Goal: Task Accomplishment & Management: Manage account settings

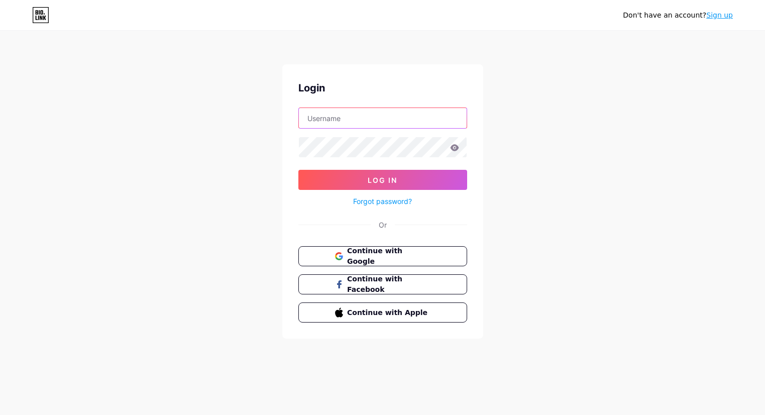
type input "halloweenpartygourin"
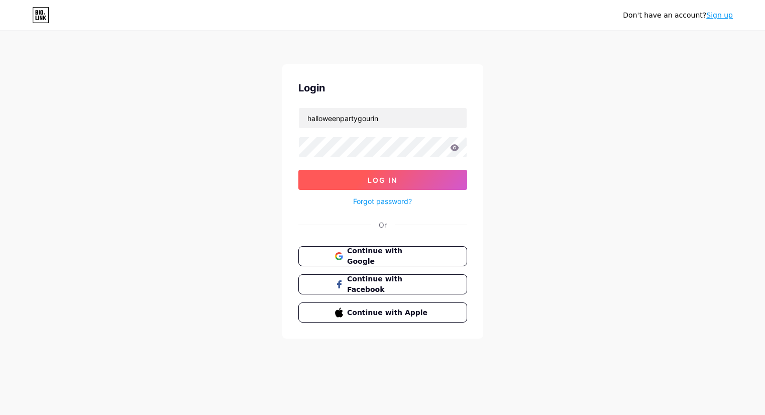
click at [370, 182] on span "Log In" at bounding box center [383, 180] width 30 height 9
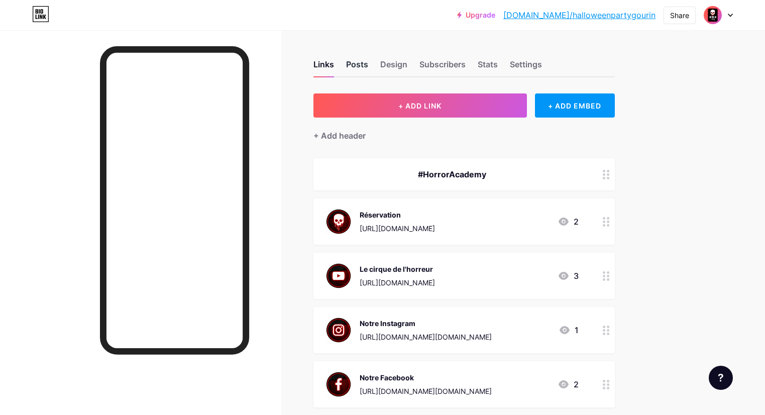
click at [360, 67] on div "Posts" at bounding box center [357, 67] width 22 height 18
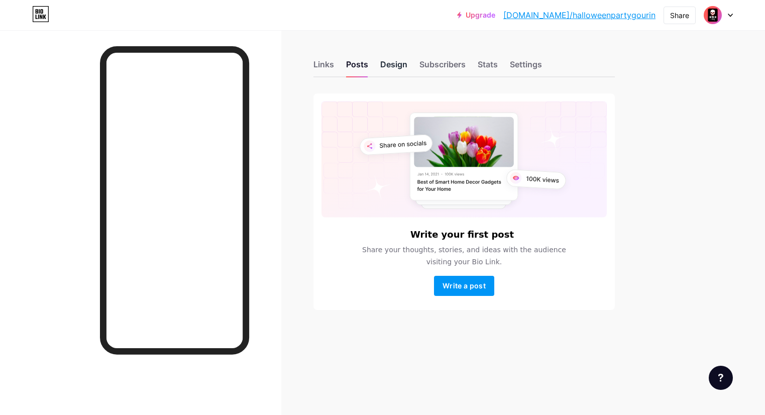
click at [384, 65] on div "Design" at bounding box center [393, 67] width 27 height 18
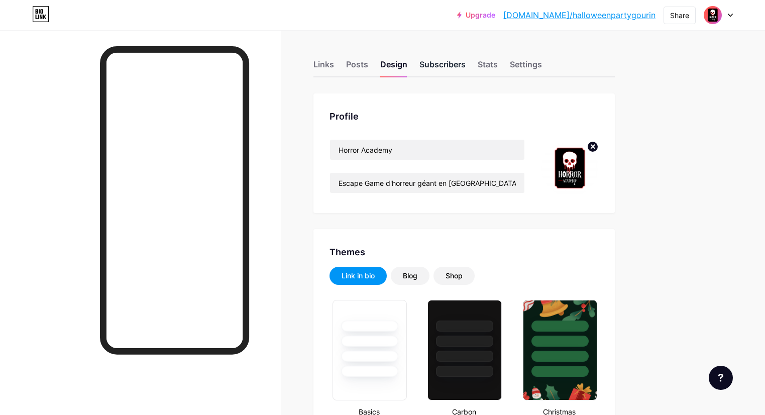
type input "#ffffff"
click at [493, 181] on input "Escape Game d'horreur géant en Bretagne le 2 novembre 2024 à Gourin (56)" at bounding box center [427, 183] width 194 height 20
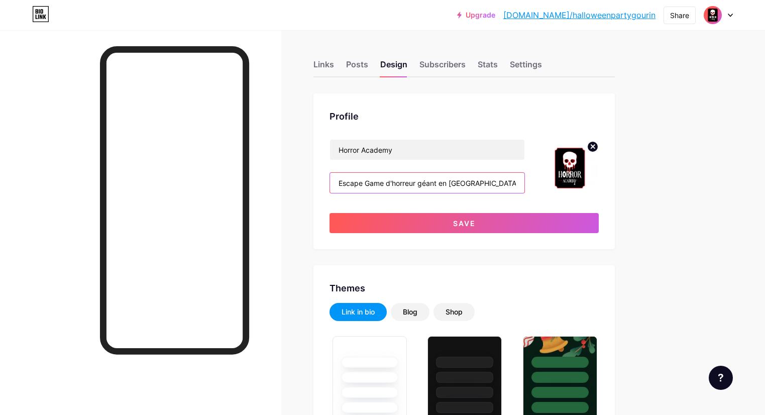
drag, startPoint x: 497, startPoint y: 184, endPoint x: 589, endPoint y: 182, distance: 92.5
click at [589, 182] on div "Horror Academy Escape Game d'horreur géant en Bretagne le 1 novembre 2024 à Gou…" at bounding box center [464, 168] width 269 height 58
click at [467, 180] on input "Escape Game d'horreur géant en Bretagne le 1 novembre 2024 à Gourin (56)" at bounding box center [427, 183] width 194 height 20
drag, startPoint x: 476, startPoint y: 188, endPoint x: 582, endPoint y: 183, distance: 106.1
click at [582, 183] on div "Horror Academy Escape Game d'horreur géant en Bretagne le 1 novembre 2025 à Gou…" at bounding box center [464, 168] width 269 height 58
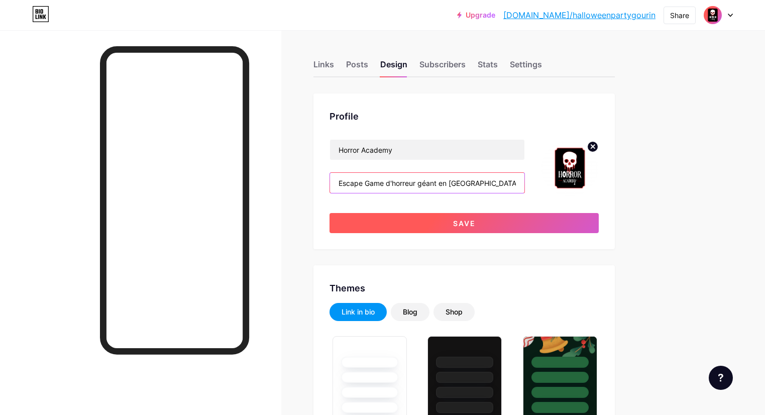
type input "Escape Game d'horreur géant en Bretagne le 1 novembre 2025 à Gourin (56)"
click at [453, 225] on span "Save" at bounding box center [464, 223] width 23 height 9
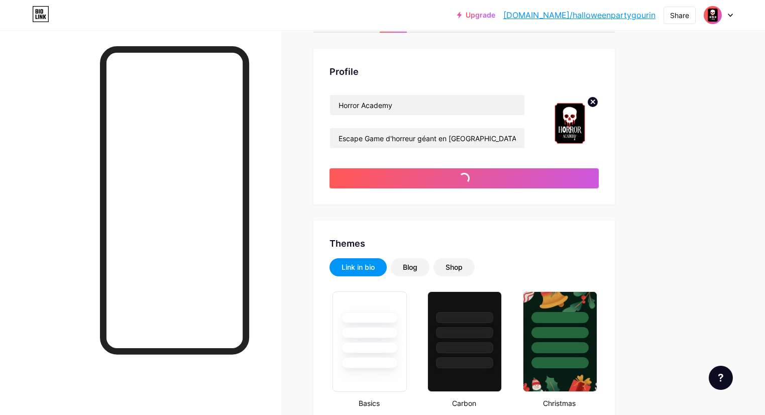
type input "#ffffff"
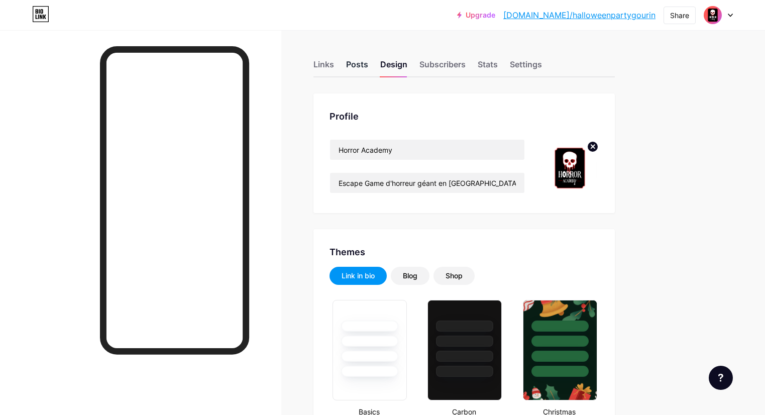
click at [350, 61] on div "Posts" at bounding box center [357, 67] width 22 height 18
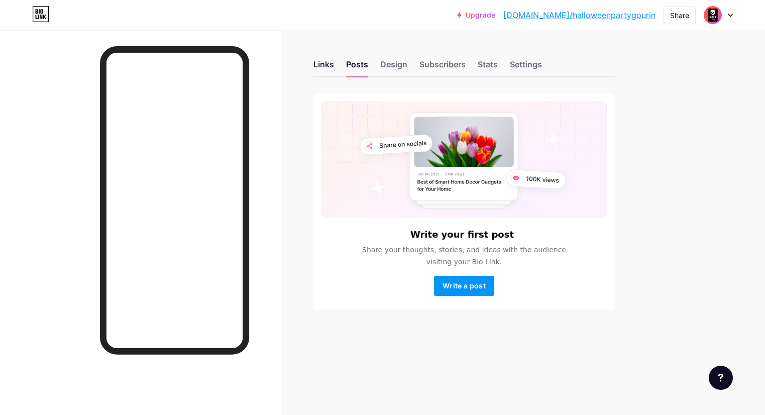
click at [317, 61] on div "Links" at bounding box center [324, 67] width 21 height 18
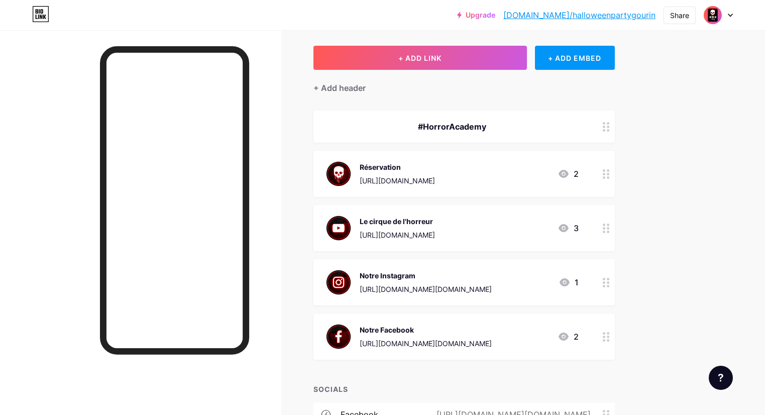
scroll to position [62, 0]
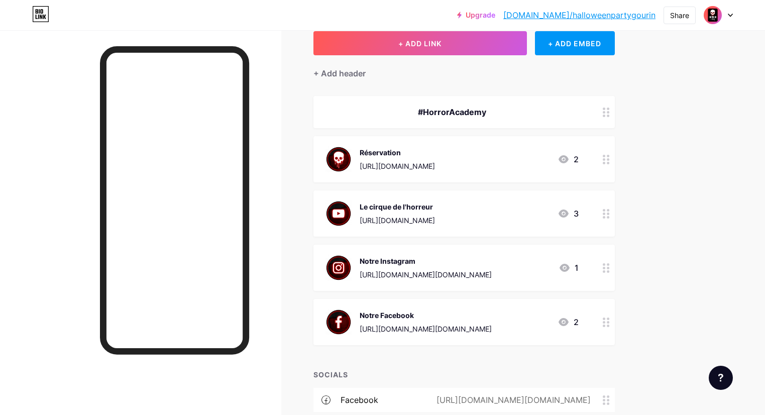
click at [425, 206] on div "Le cirque de l'horreur" at bounding box center [397, 206] width 75 height 11
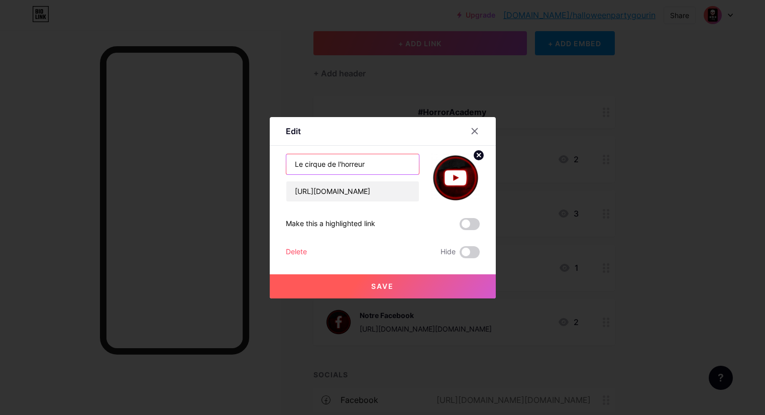
drag, startPoint x: 366, startPoint y: 164, endPoint x: 278, endPoint y: 162, distance: 87.9
click at [278, 162] on div "Edit Content YouTube Play YouTube video without leaving your page. ADD Vimeo Pl…" at bounding box center [383, 207] width 226 height 181
drag, startPoint x: 380, startPoint y: 163, endPoint x: 300, endPoint y: 160, distance: 80.0
click at [300, 160] on input "La dernière exploration" at bounding box center [352, 164] width 133 height 20
type input "Le film de cette année"
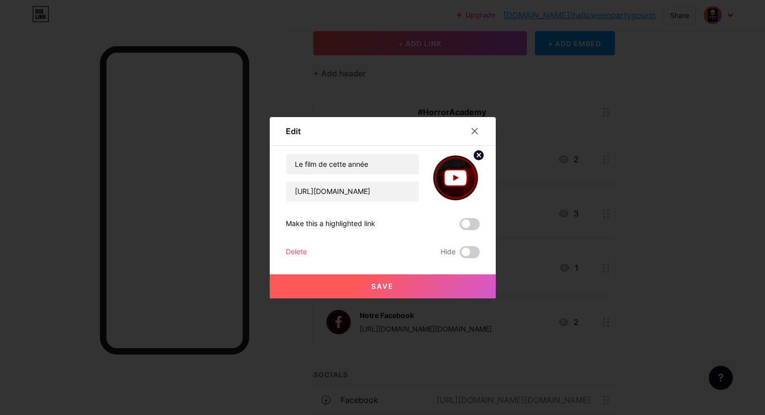
click at [372, 290] on button "Save" at bounding box center [383, 286] width 226 height 24
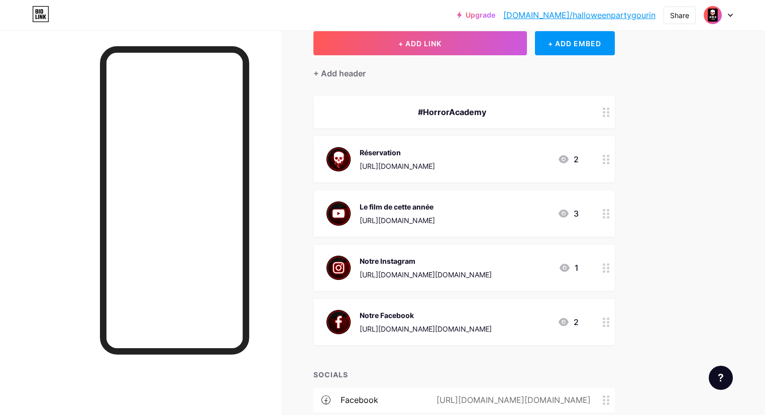
click at [605, 215] on icon at bounding box center [606, 214] width 7 height 10
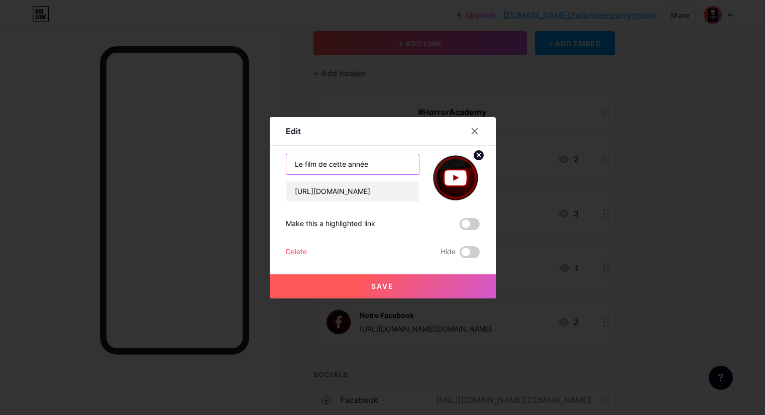
drag, startPoint x: 361, startPoint y: 166, endPoint x: 226, endPoint y: 161, distance: 135.3
click at [226, 161] on div "Edit Content YouTube Play YouTube video without leaving your page. ADD Vimeo Pl…" at bounding box center [382, 207] width 765 height 415
type input "Voir la vidéo"
click at [391, 283] on span "Save" at bounding box center [382, 286] width 23 height 9
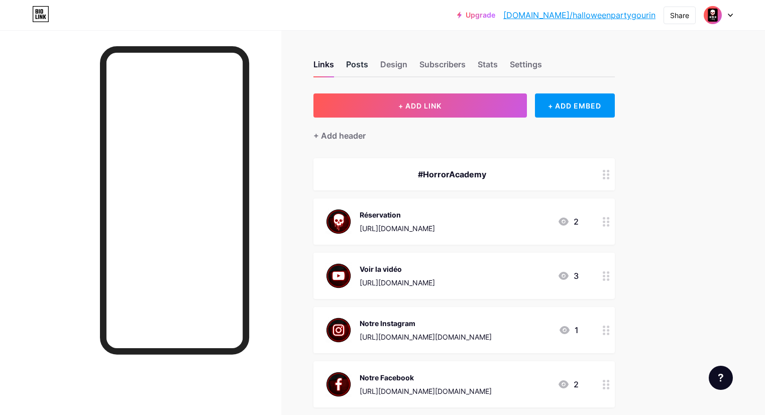
scroll to position [0, 0]
click at [361, 60] on div "Posts" at bounding box center [357, 67] width 22 height 18
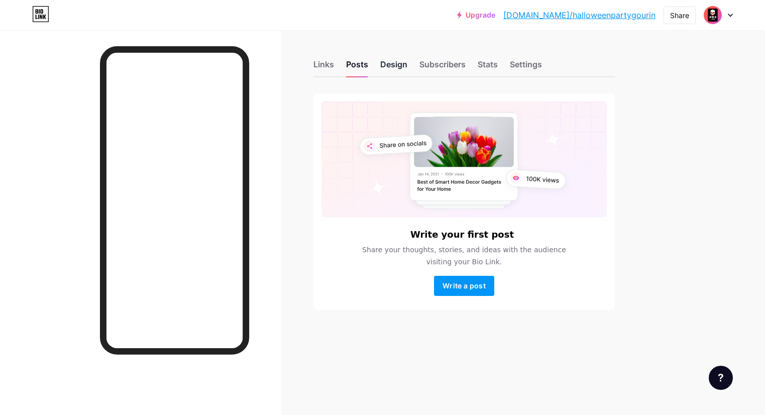
click at [389, 62] on div "Design" at bounding box center [393, 67] width 27 height 18
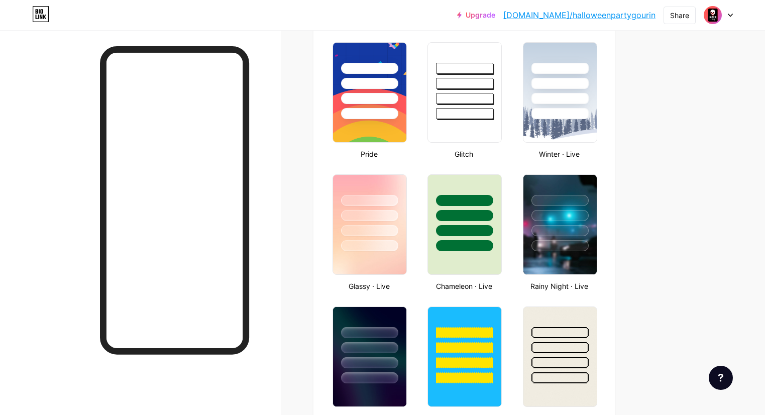
type input "#ffffff"
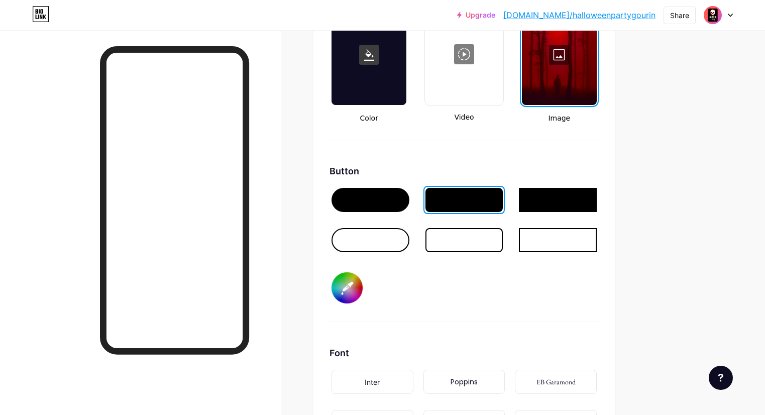
scroll to position [1414, 0]
click at [376, 198] on div at bounding box center [371, 199] width 78 height 24
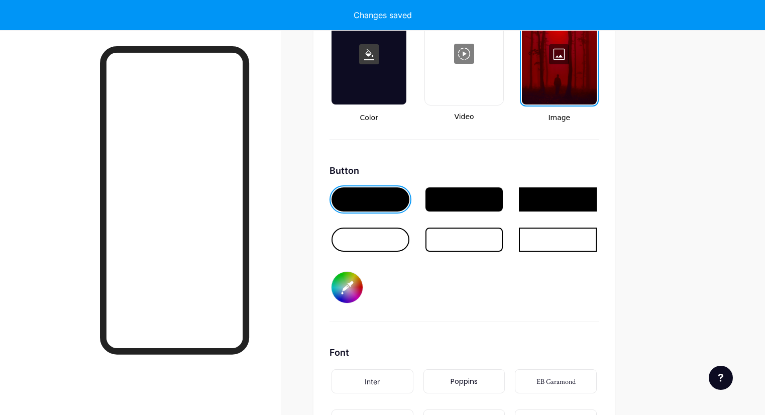
type input "#ffffff"
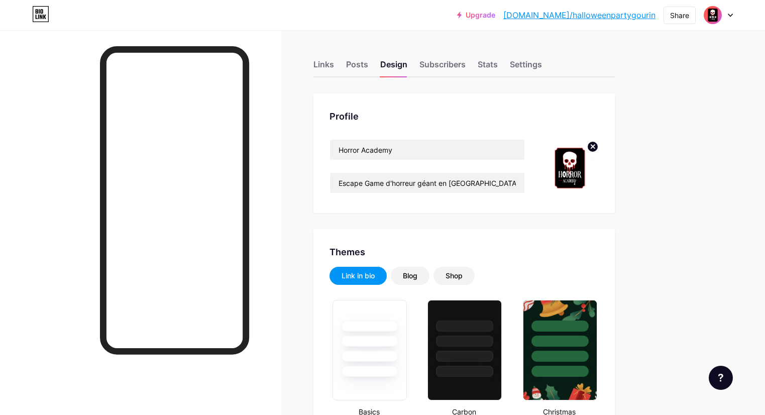
scroll to position [0, 0]
click at [325, 65] on div "Links" at bounding box center [324, 67] width 21 height 18
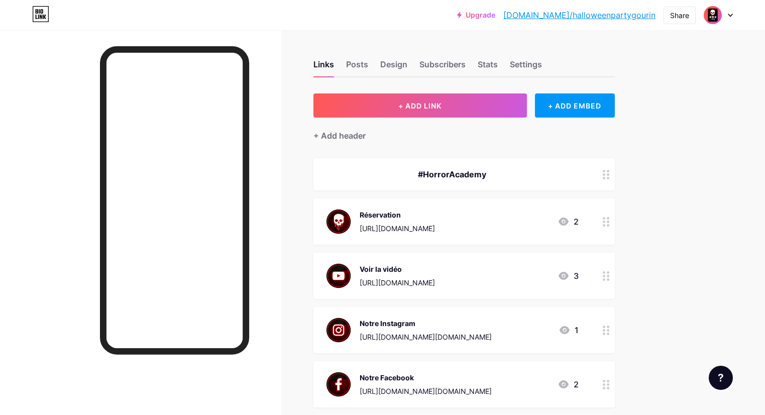
click at [632, 15] on link "[DOMAIN_NAME]/halloweenpartygourin" at bounding box center [579, 15] width 152 height 12
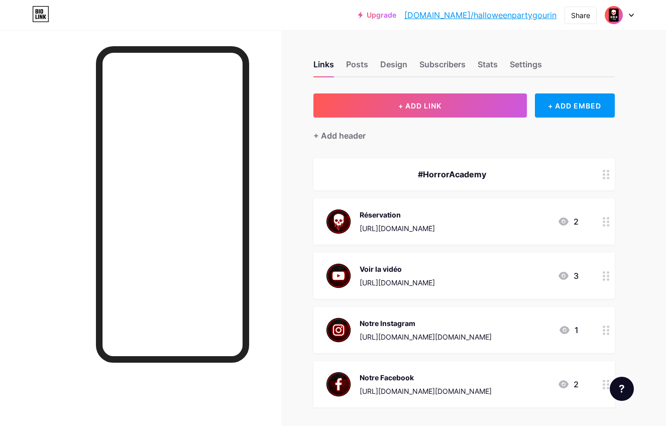
click at [543, 17] on link "[DOMAIN_NAME]/halloweenpartygourin" at bounding box center [480, 15] width 152 height 12
click at [585, 14] on div "Share" at bounding box center [580, 15] width 19 height 11
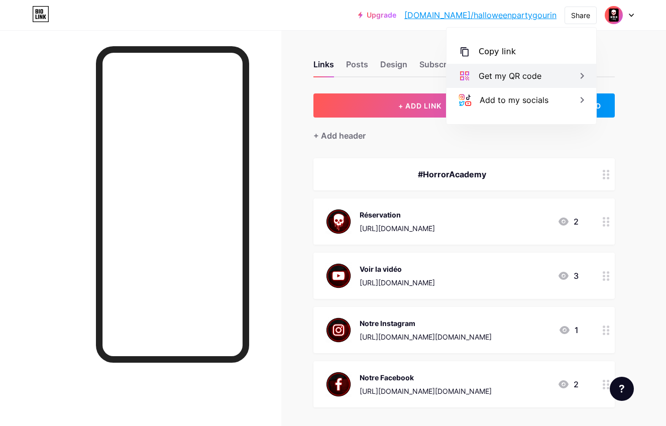
click at [512, 77] on div "Get my QR code" at bounding box center [510, 76] width 63 height 12
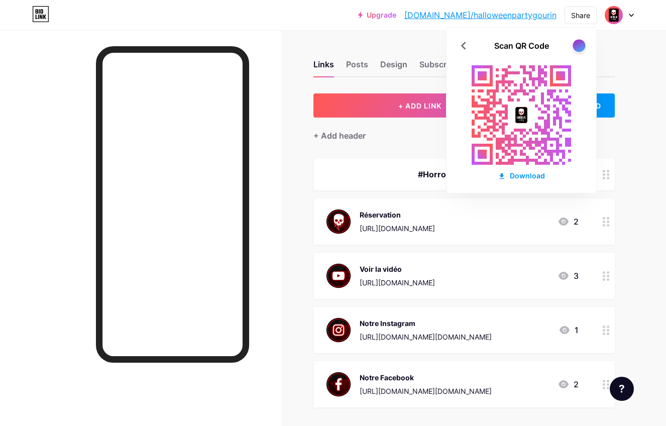
click at [577, 42] on div at bounding box center [579, 45] width 13 height 13
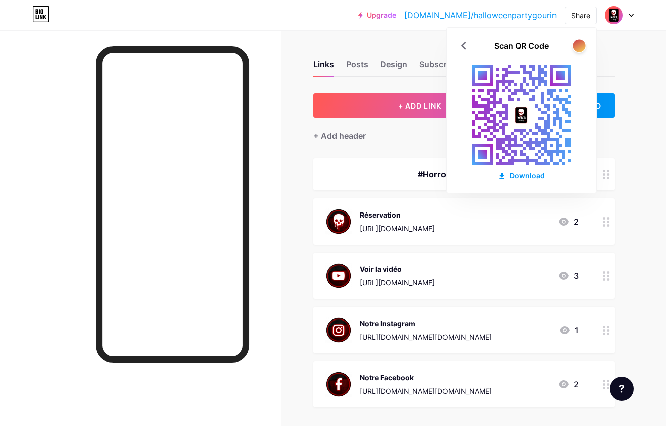
click at [577, 42] on div at bounding box center [579, 45] width 13 height 13
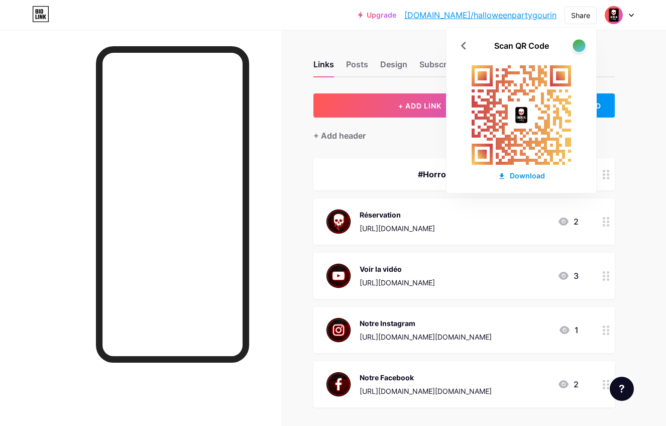
click at [577, 43] on div at bounding box center [579, 45] width 13 height 13
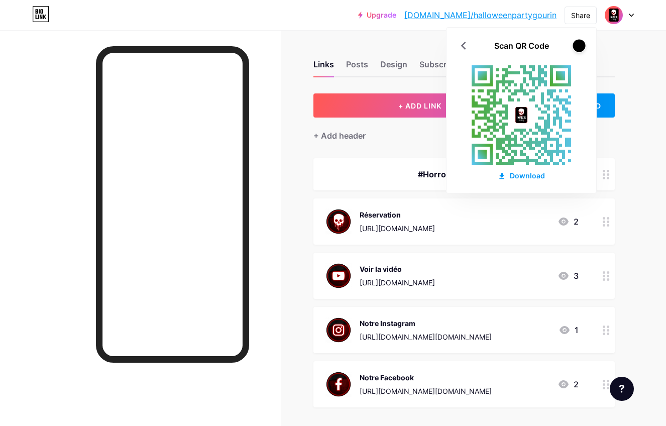
click at [577, 43] on div at bounding box center [579, 45] width 13 height 13
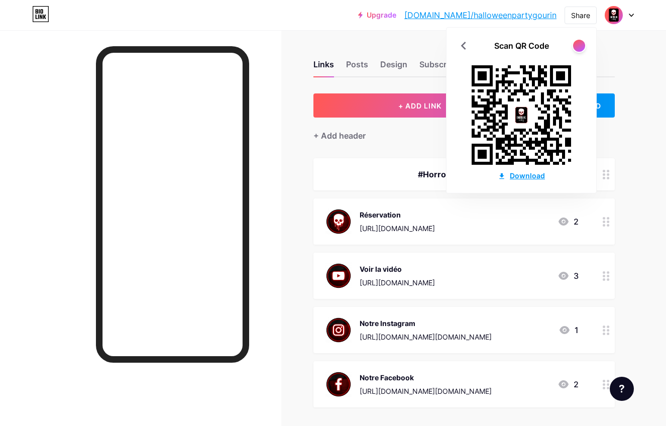
click at [524, 174] on div "Download" at bounding box center [521, 175] width 47 height 11
click at [581, 45] on div at bounding box center [579, 45] width 13 height 13
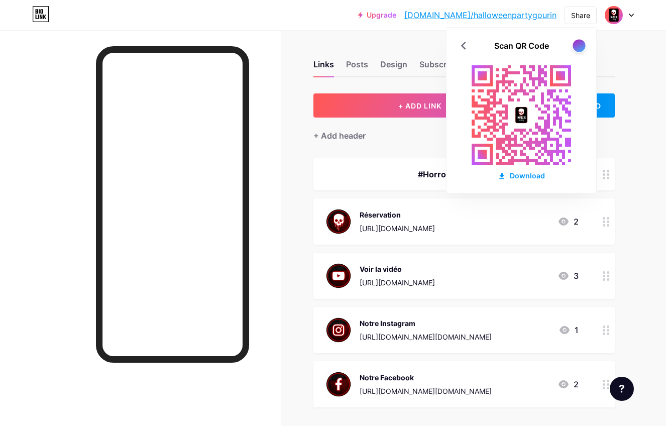
click at [580, 45] on div at bounding box center [579, 45] width 13 height 13
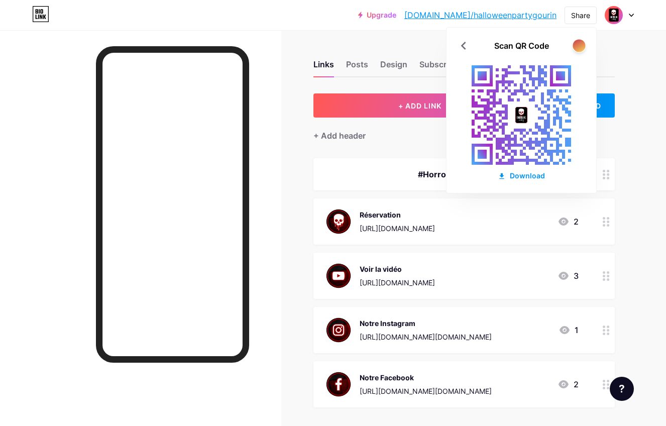
click at [580, 45] on div at bounding box center [579, 45] width 13 height 13
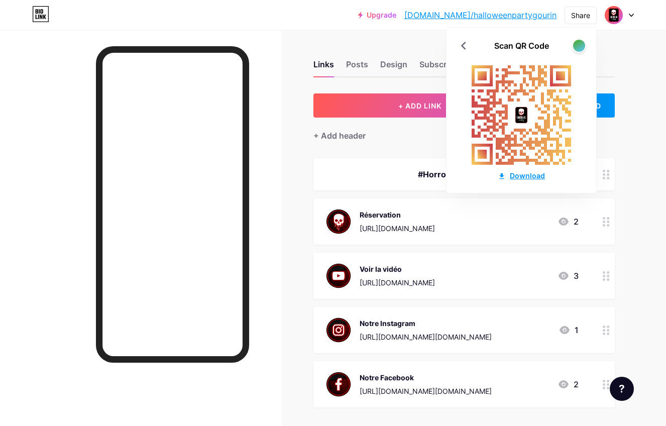
click at [511, 176] on div "Download" at bounding box center [521, 175] width 47 height 11
